Goal: Task Accomplishment & Management: Use online tool/utility

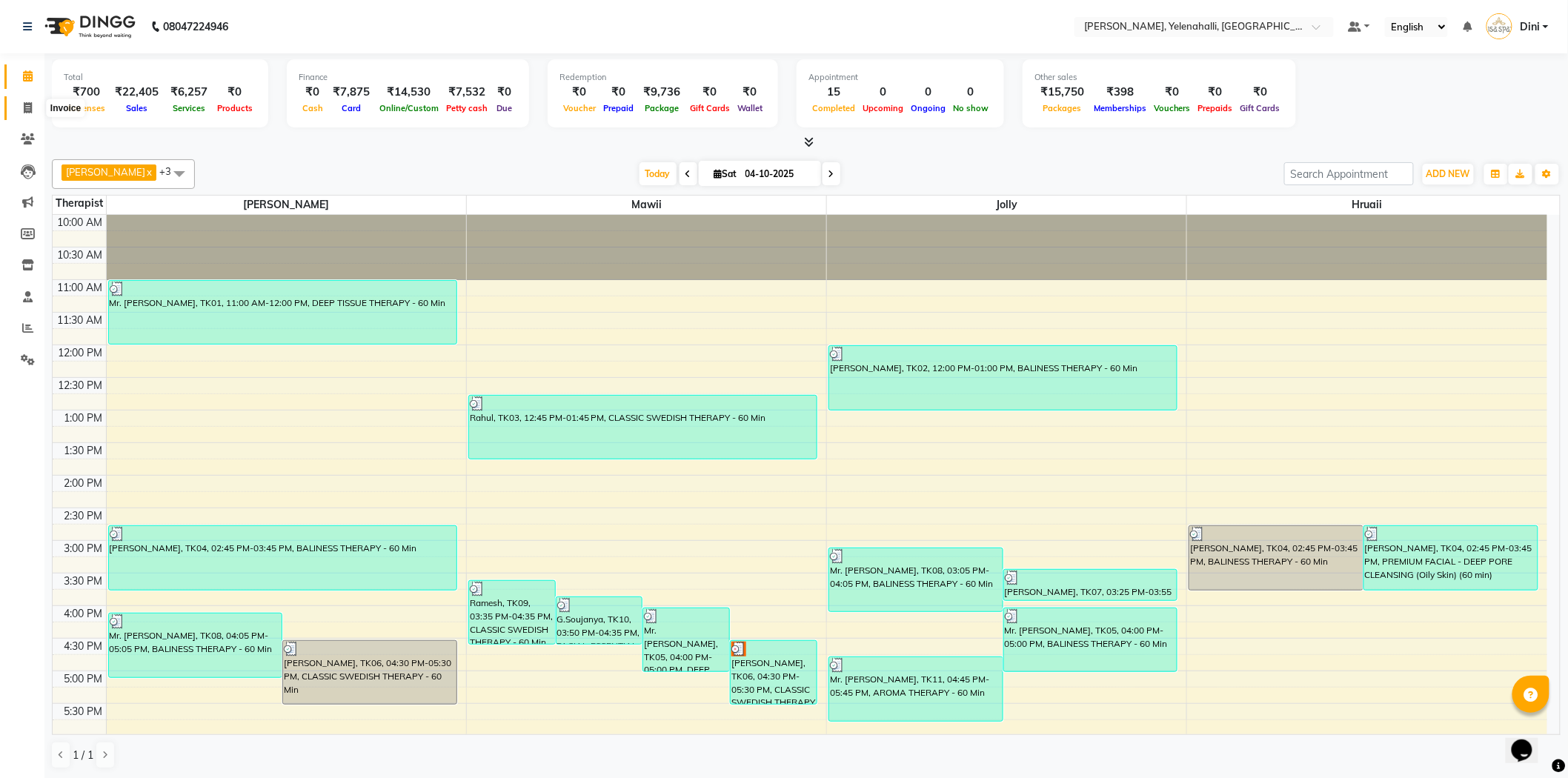
click at [26, 105] on icon at bounding box center [28, 107] width 8 height 11
select select "6121"
select select "service"
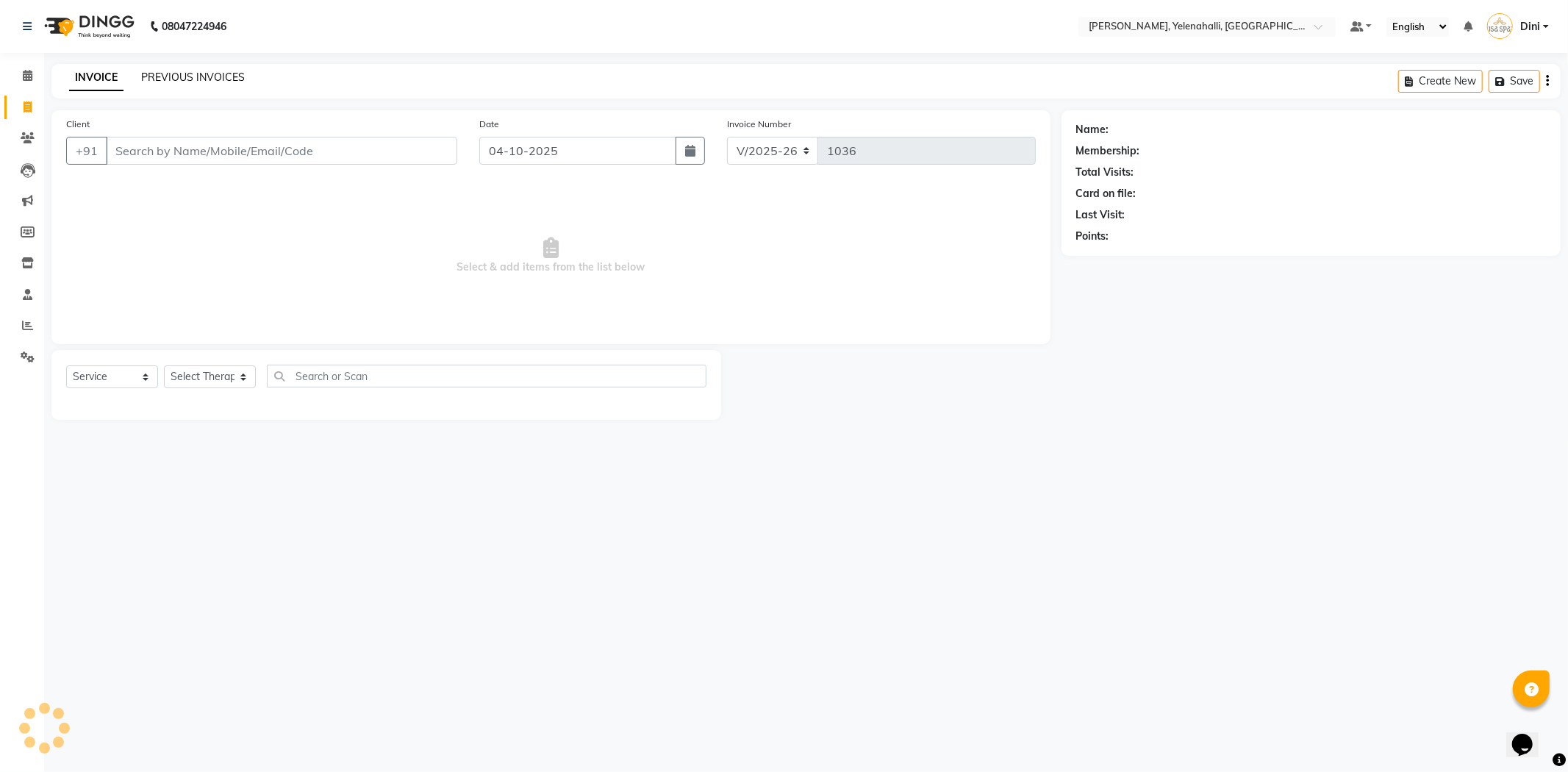
click at [150, 76] on link "PREVIOUS INVOICES" at bounding box center [193, 77] width 103 height 13
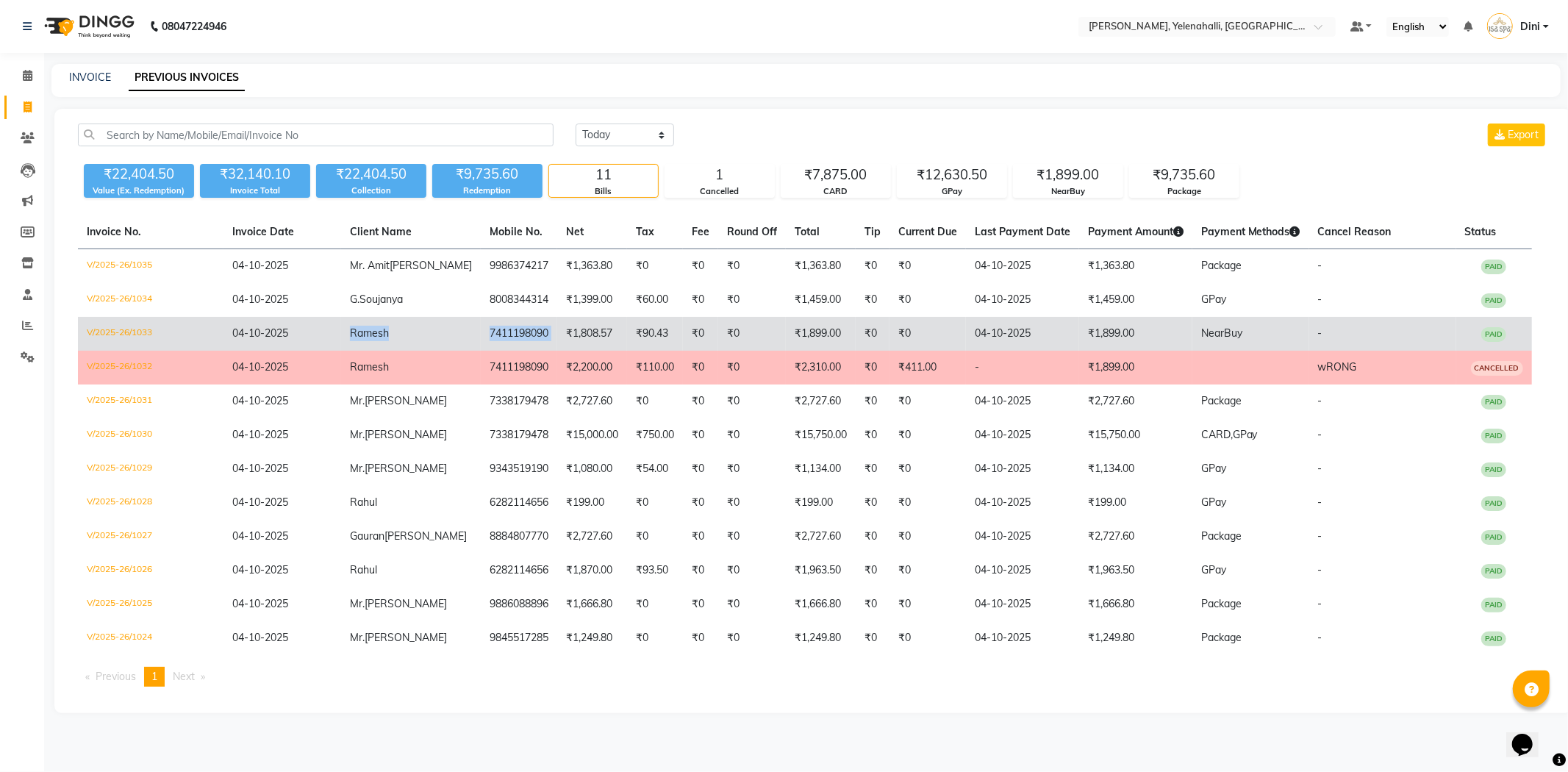
drag, startPoint x: 342, startPoint y: 333, endPoint x: 513, endPoint y: 341, distance: 171.2
click at [513, 341] on tr "V/2025-26/1033 04-10-2025 Ramesh 7411198090 ₹1,808.57 ₹90.43 ₹0 ₹0 ₹1,899.00 ₹0…" at bounding box center [805, 333] width 1454 height 33
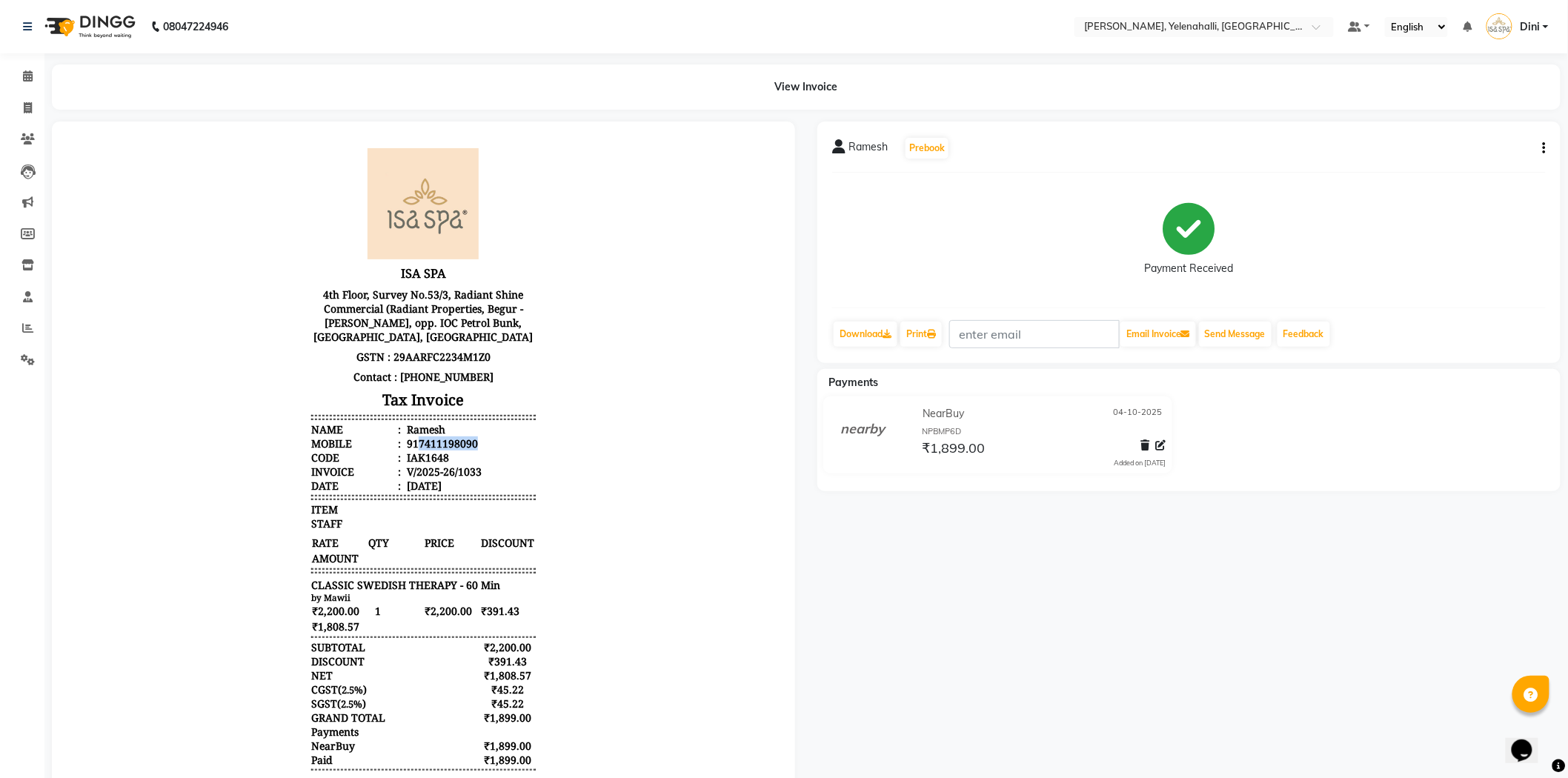
copy div "7411198090"
drag, startPoint x: 403, startPoint y: 441, endPoint x: 485, endPoint y: 437, distance: 82.1
click at [485, 437] on li "Mobile : 917411198090" at bounding box center [422, 442] width 223 height 14
click at [26, 100] on span at bounding box center [28, 108] width 26 height 17
select select "6121"
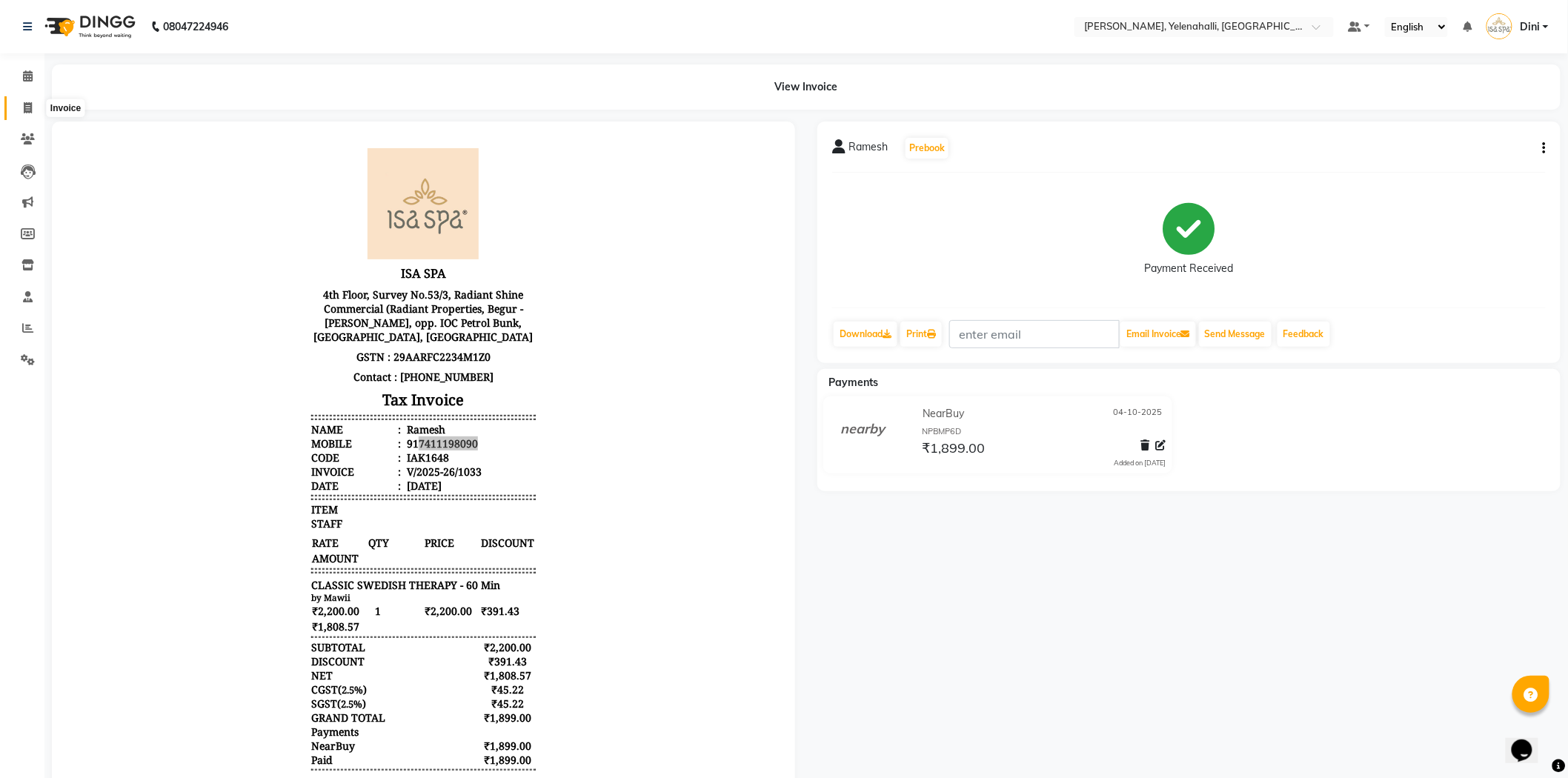
select select "service"
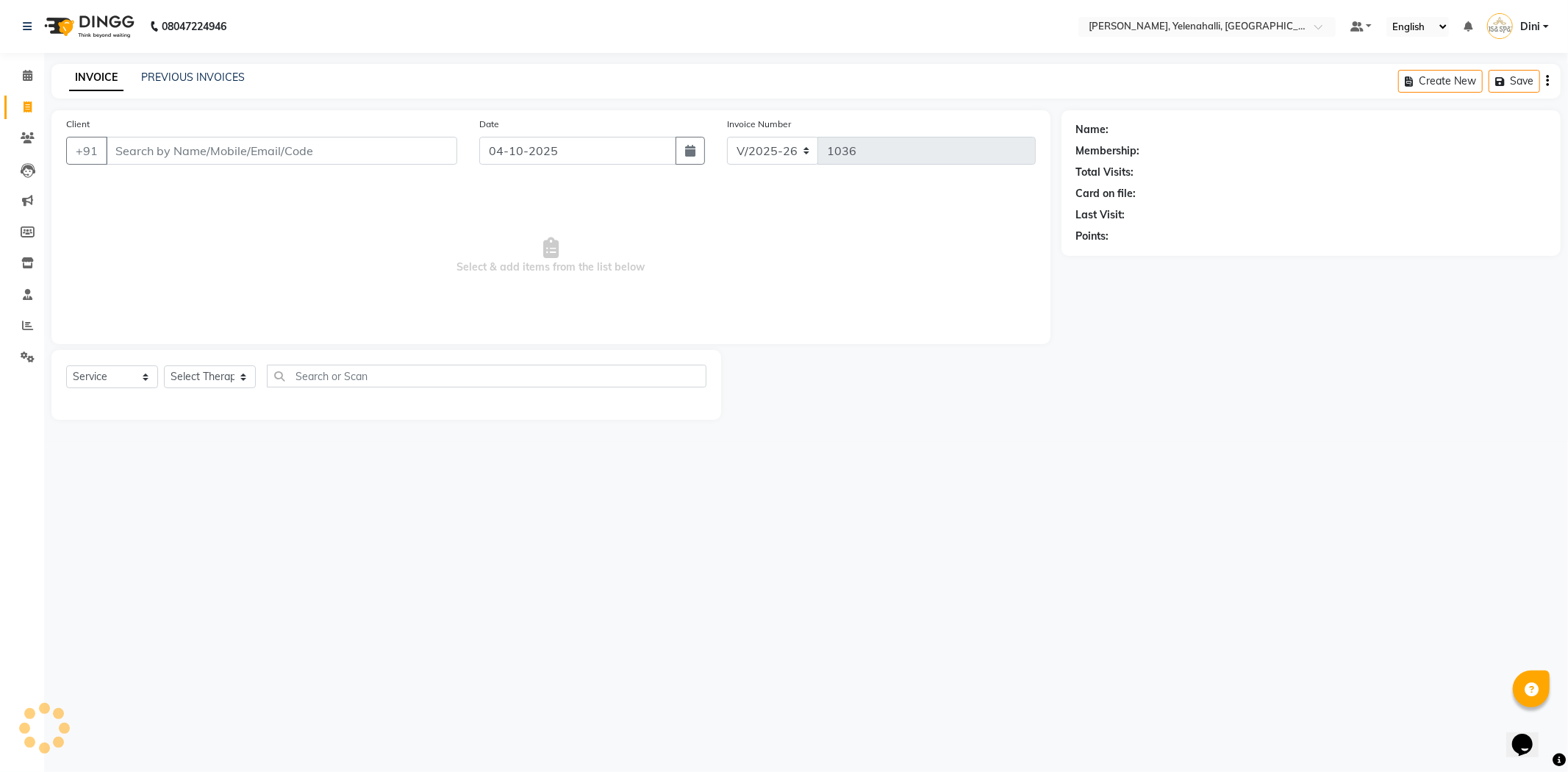
click at [129, 155] on input "Client" at bounding box center [281, 151] width 351 height 28
click at [155, 151] on input "95673 41377" at bounding box center [244, 151] width 277 height 28
click at [205, 146] on input "9567341377" at bounding box center [244, 151] width 277 height 28
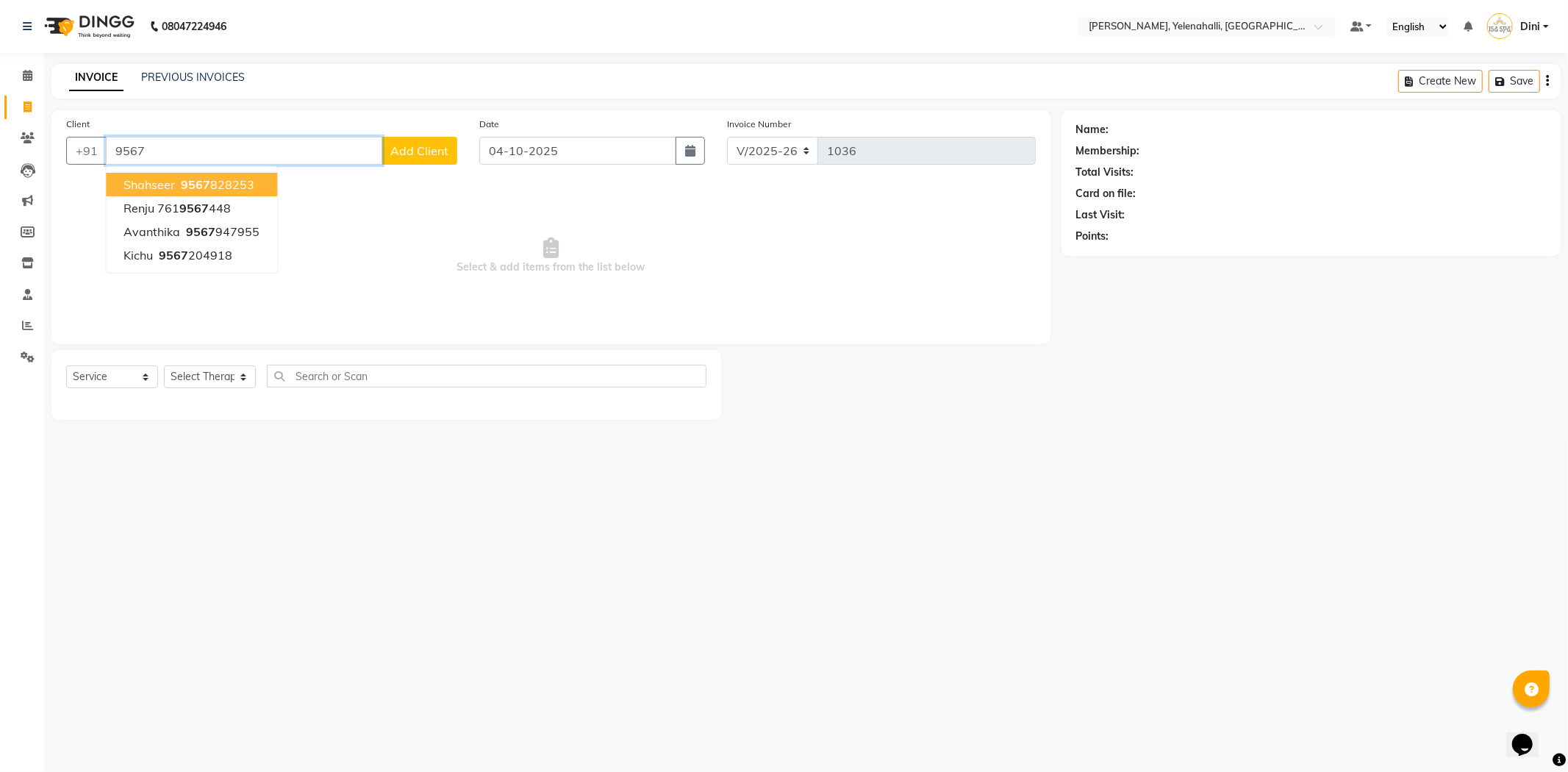
click at [172, 151] on input "9567" at bounding box center [244, 151] width 277 height 28
type input "9"
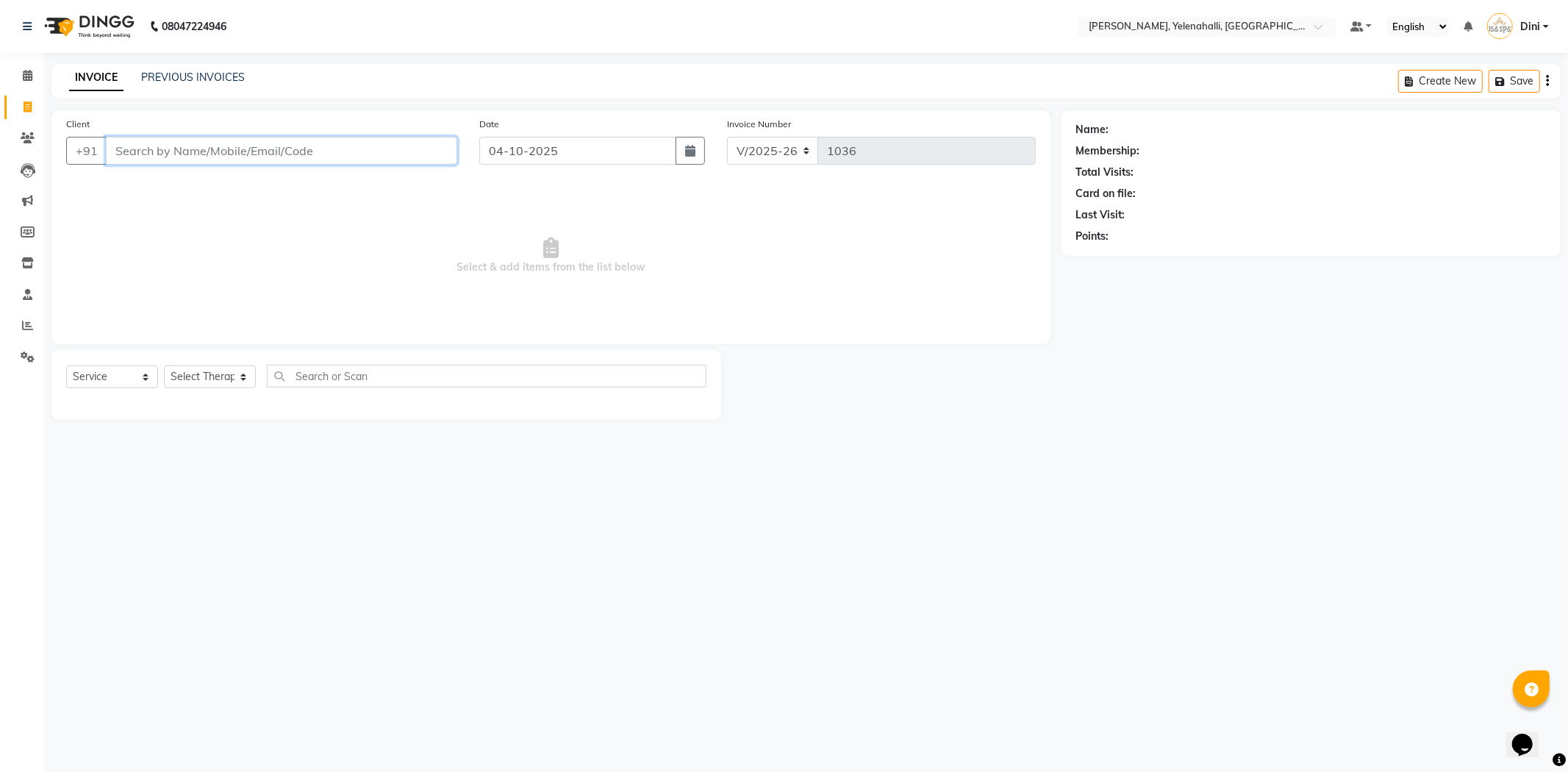
paste input "95673 41377"
click at [153, 152] on input "95673 41377" at bounding box center [244, 151] width 277 height 28
click at [219, 149] on input "9567341377" at bounding box center [244, 151] width 277 height 28
type input "9"
type input "95673"
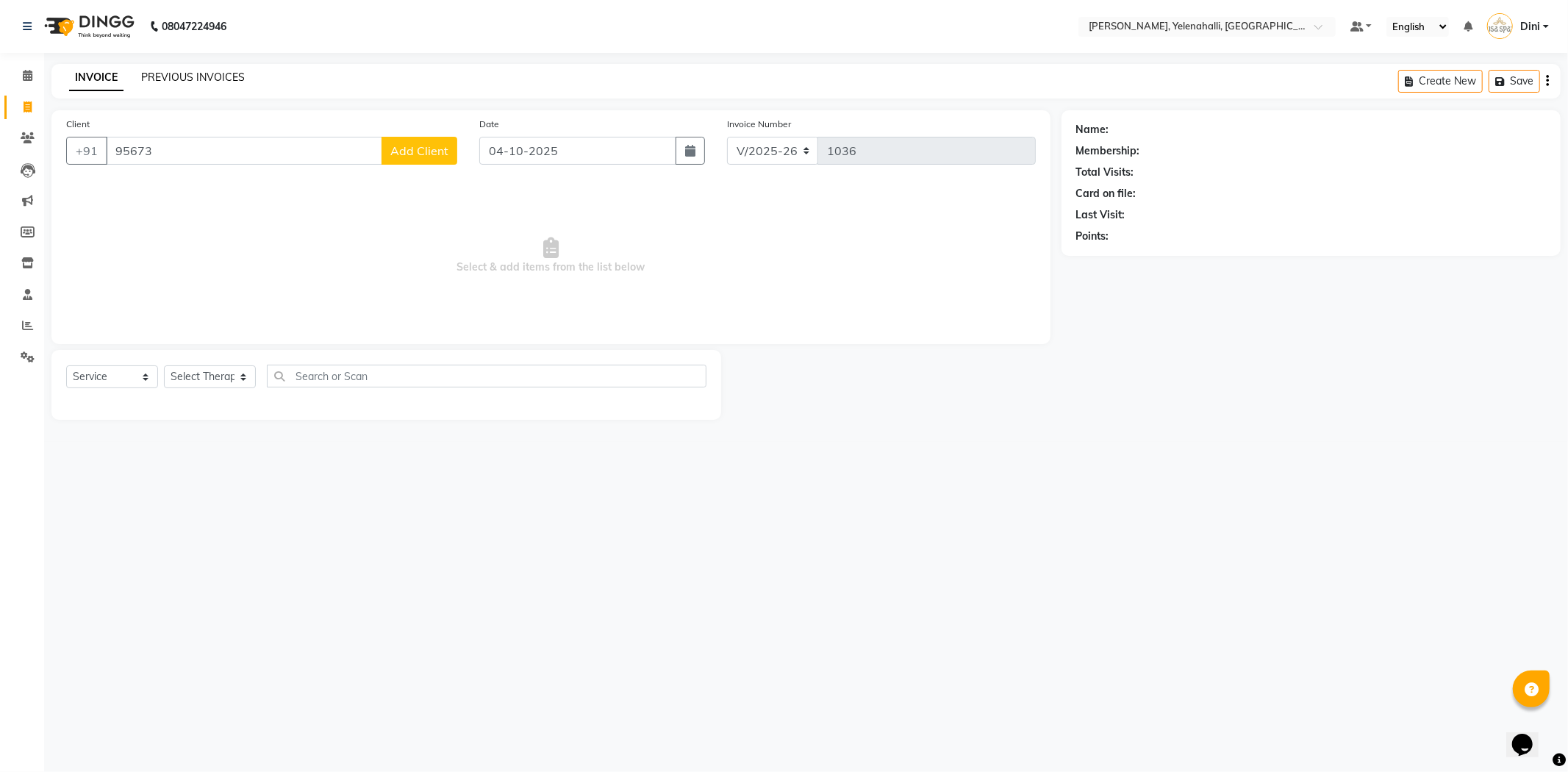
click at [202, 77] on link "PREVIOUS INVOICES" at bounding box center [193, 77] width 103 height 13
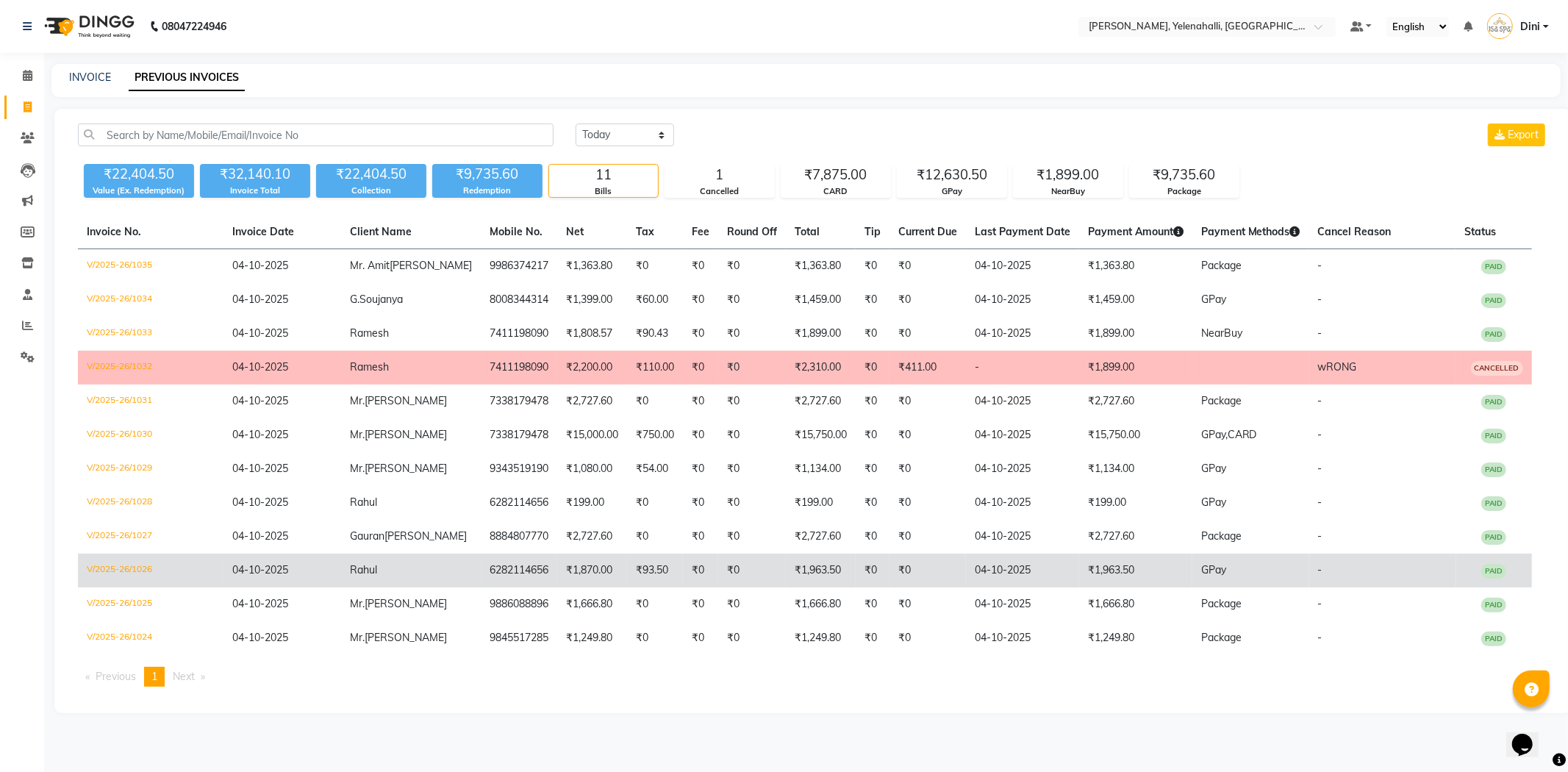
click at [502, 570] on td "6282114656" at bounding box center [518, 570] width 77 height 33
